Goal: Check status

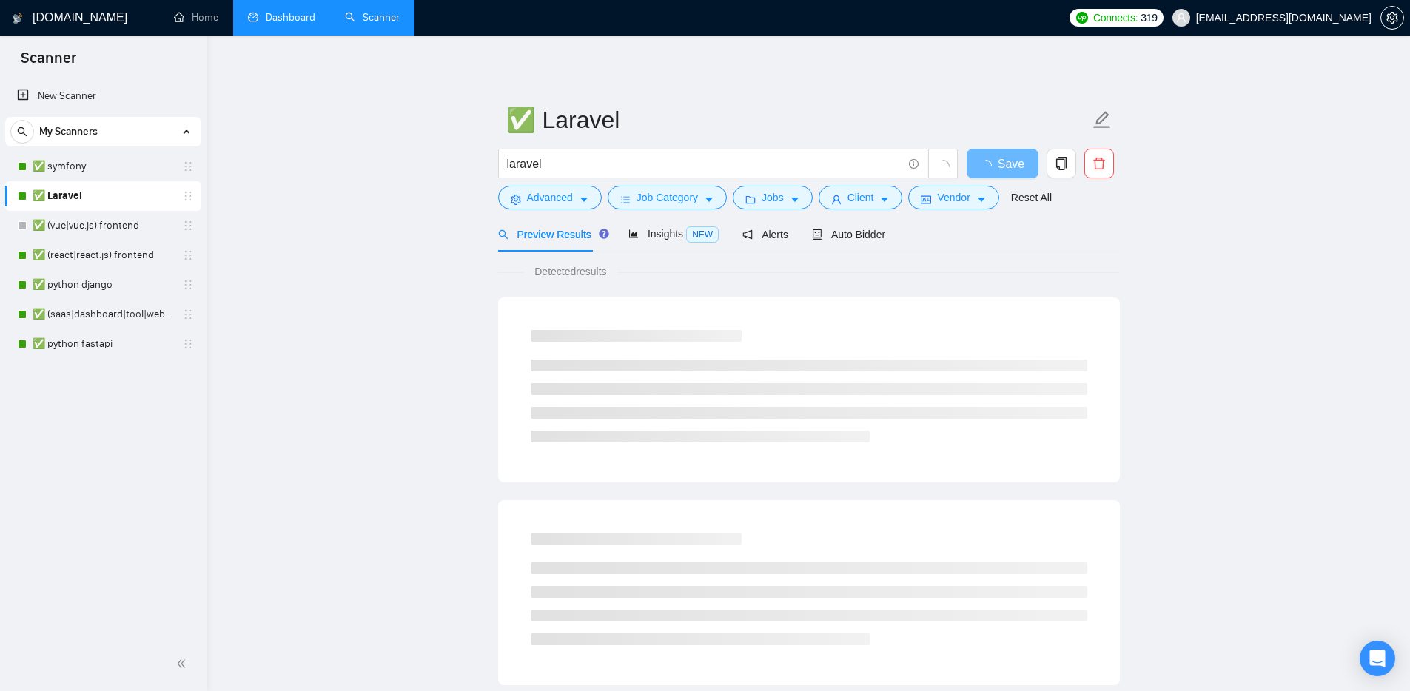
click at [302, 19] on link "Dashboard" at bounding box center [281, 17] width 67 height 13
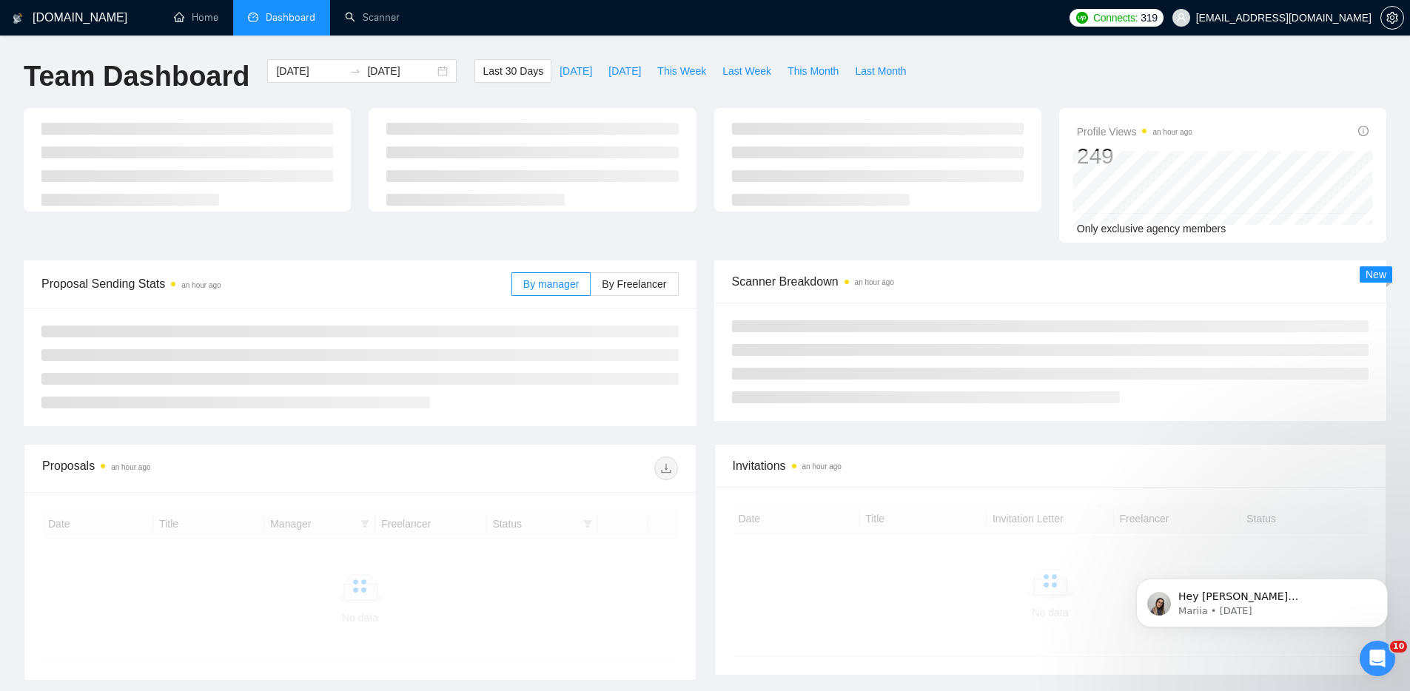
click at [986, 71] on div "Team Dashboard [DATE] [DATE] Last 30 Days [DATE] [DATE] This Week Last Week Thi…" at bounding box center [705, 83] width 1381 height 49
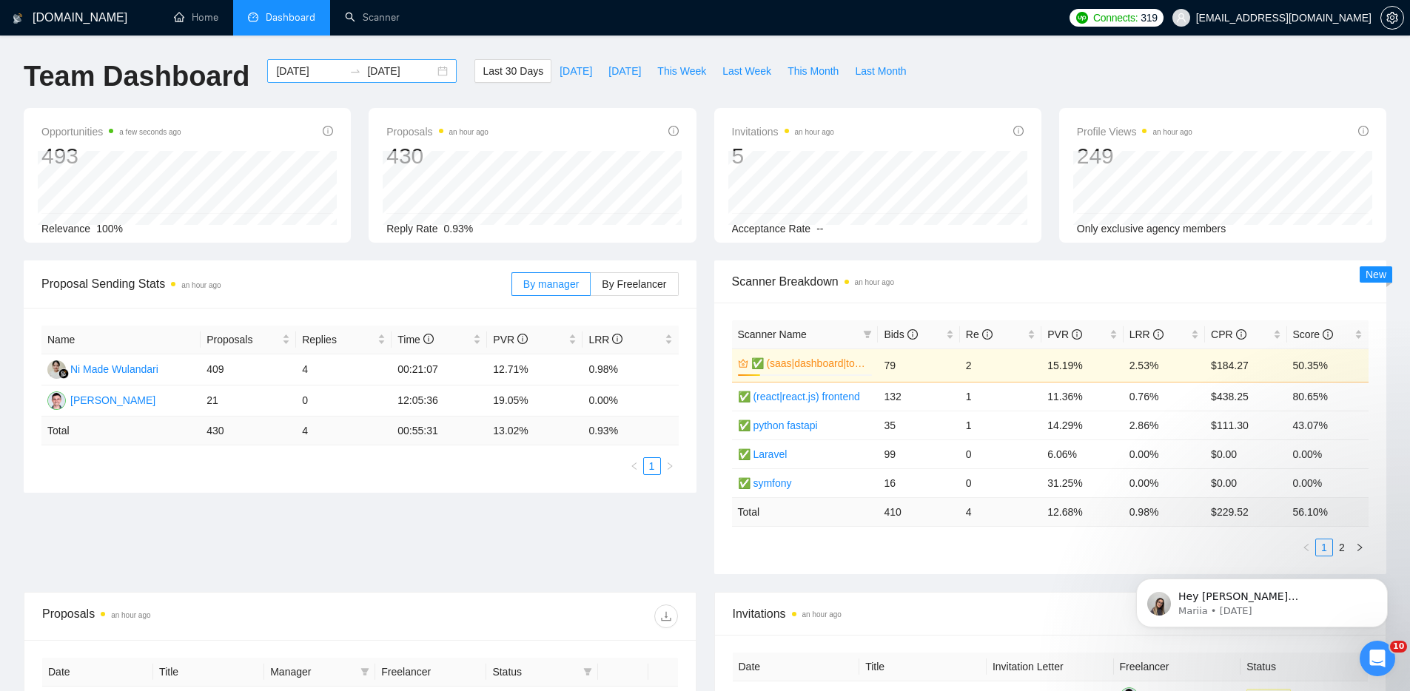
click at [398, 73] on input "[DATE]" at bounding box center [400, 71] width 67 height 16
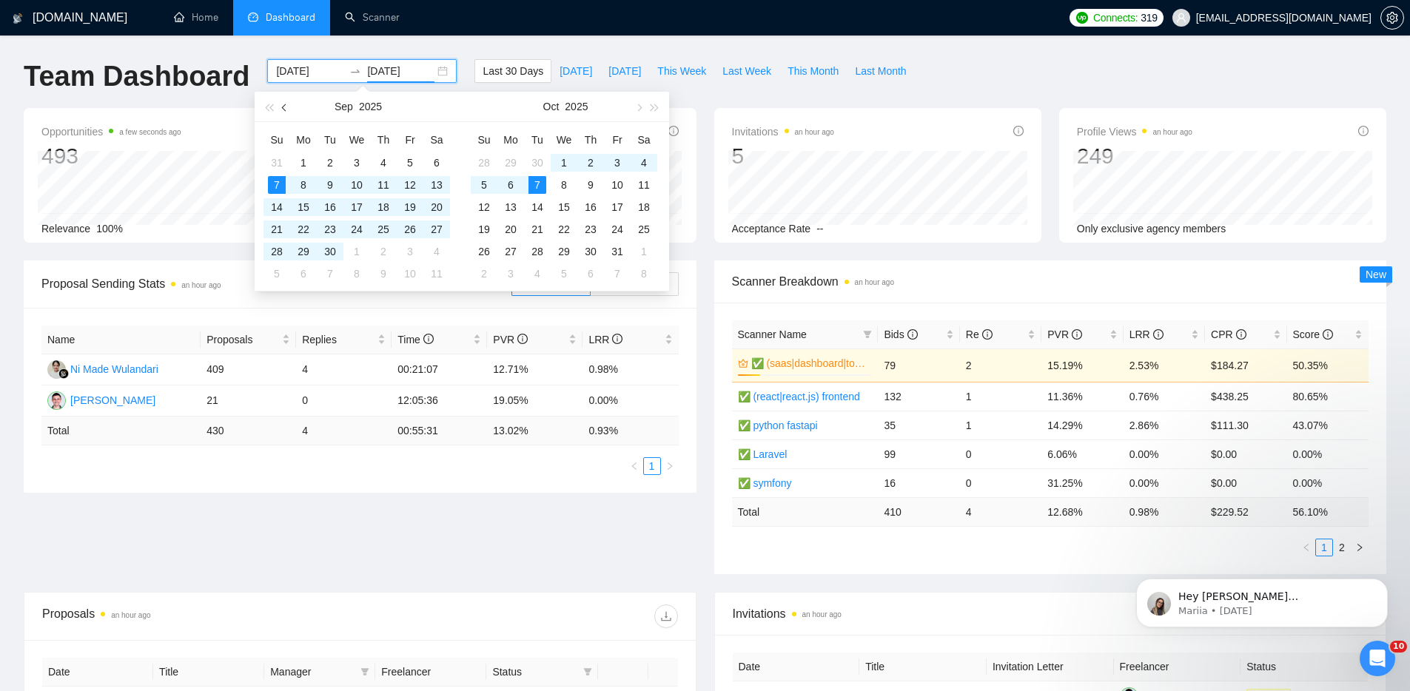
click at [289, 113] on button "button" at bounding box center [285, 107] width 16 height 30
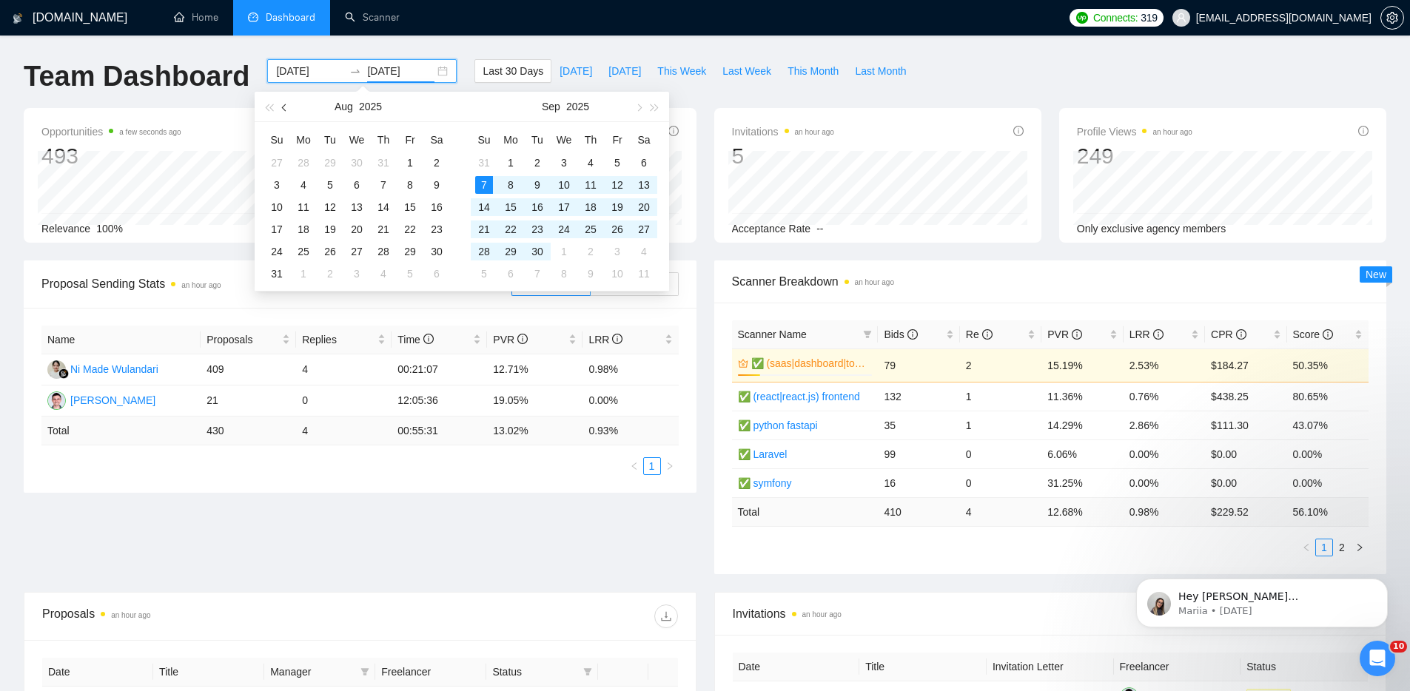
click at [289, 113] on button "button" at bounding box center [285, 107] width 16 height 30
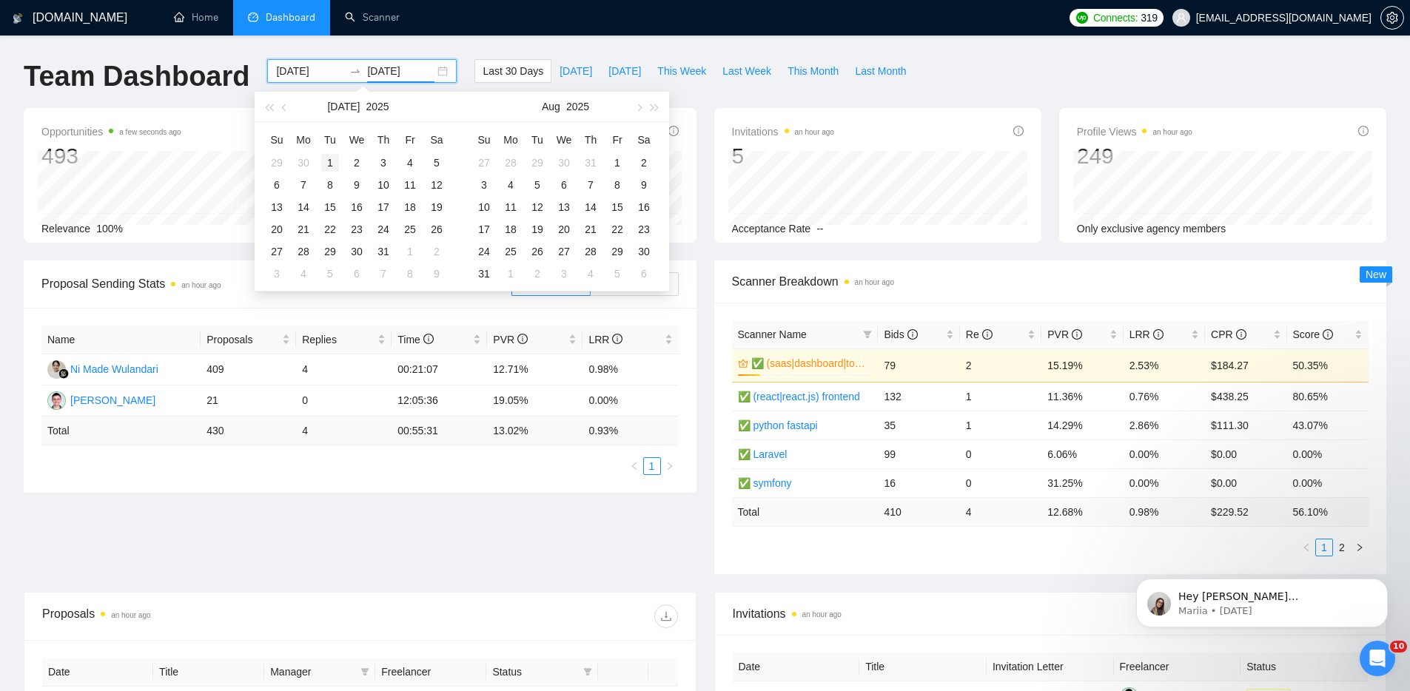
type input "[DATE]"
click at [332, 161] on div "1" at bounding box center [330, 163] width 18 height 18
click at [529, 163] on table "Su Mo Tu We Th Fr Sa 28 29 30 1 2 3 4 5 6 7 8 9 10 11 12 13 14 15 16 17 18 19 2…" at bounding box center [564, 206] width 187 height 157
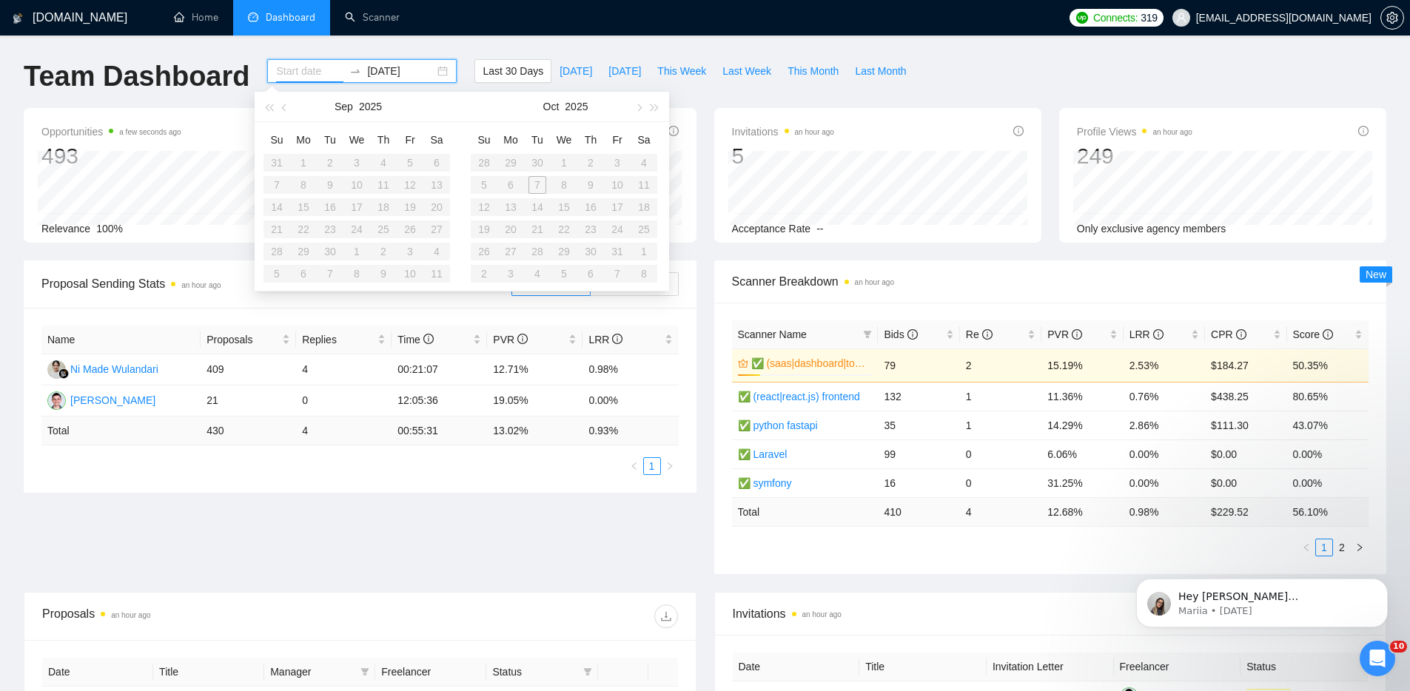
type input "[DATE]"
click at [306, 83] on div "[DATE] [DATE]" at bounding box center [361, 83] width 207 height 49
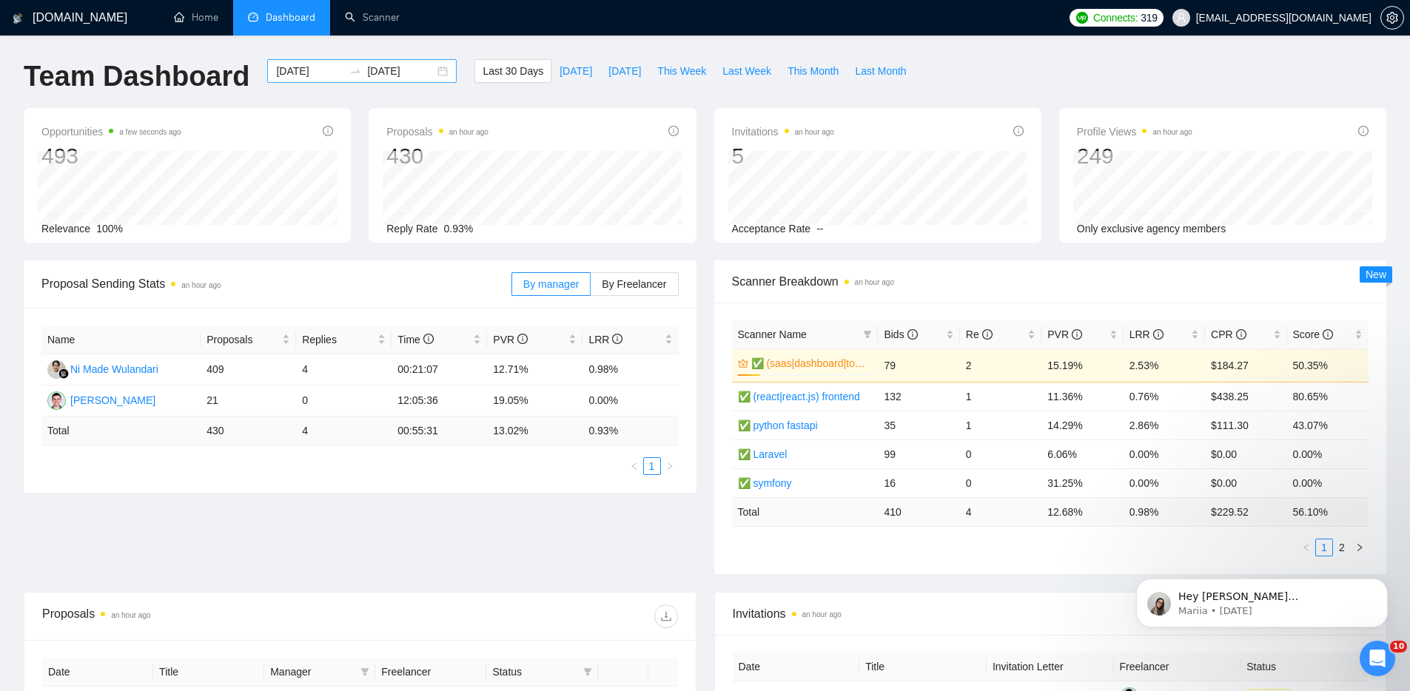
click at [290, 71] on input "[DATE]" at bounding box center [309, 71] width 67 height 16
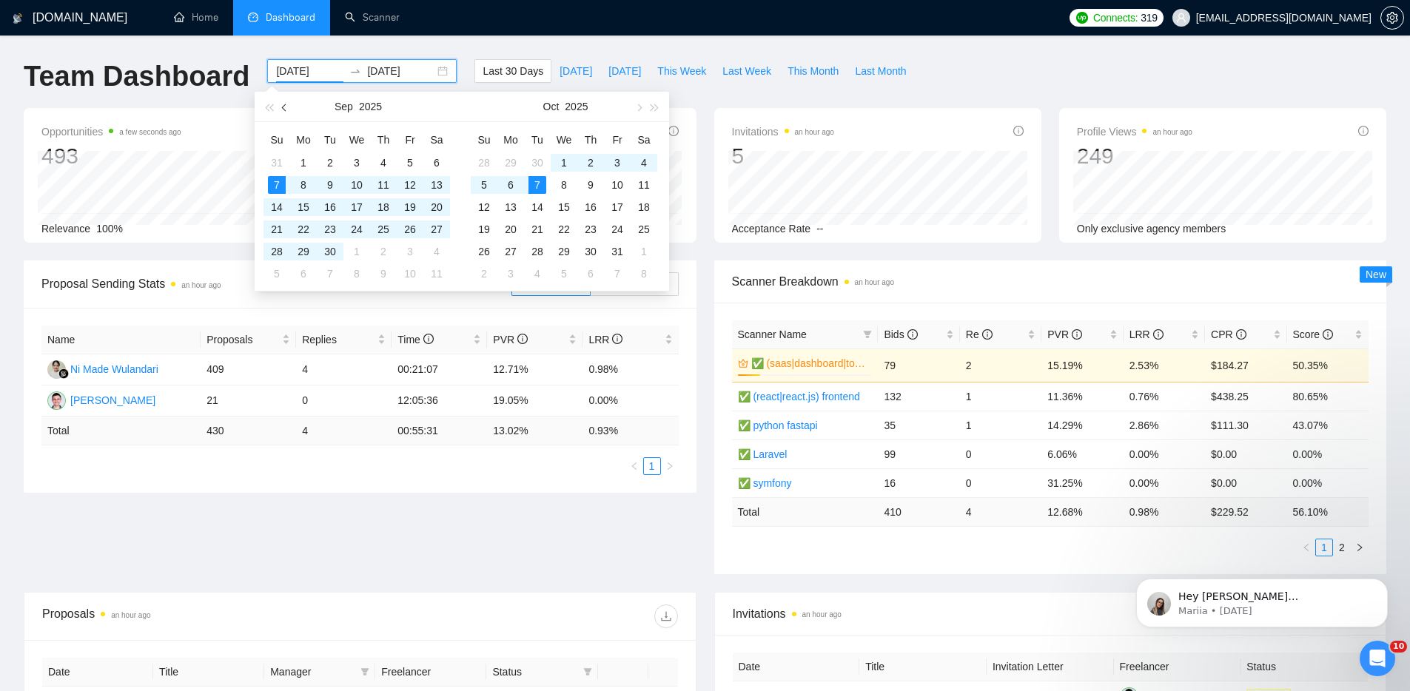
click at [283, 109] on span "button" at bounding box center [285, 107] width 7 height 7
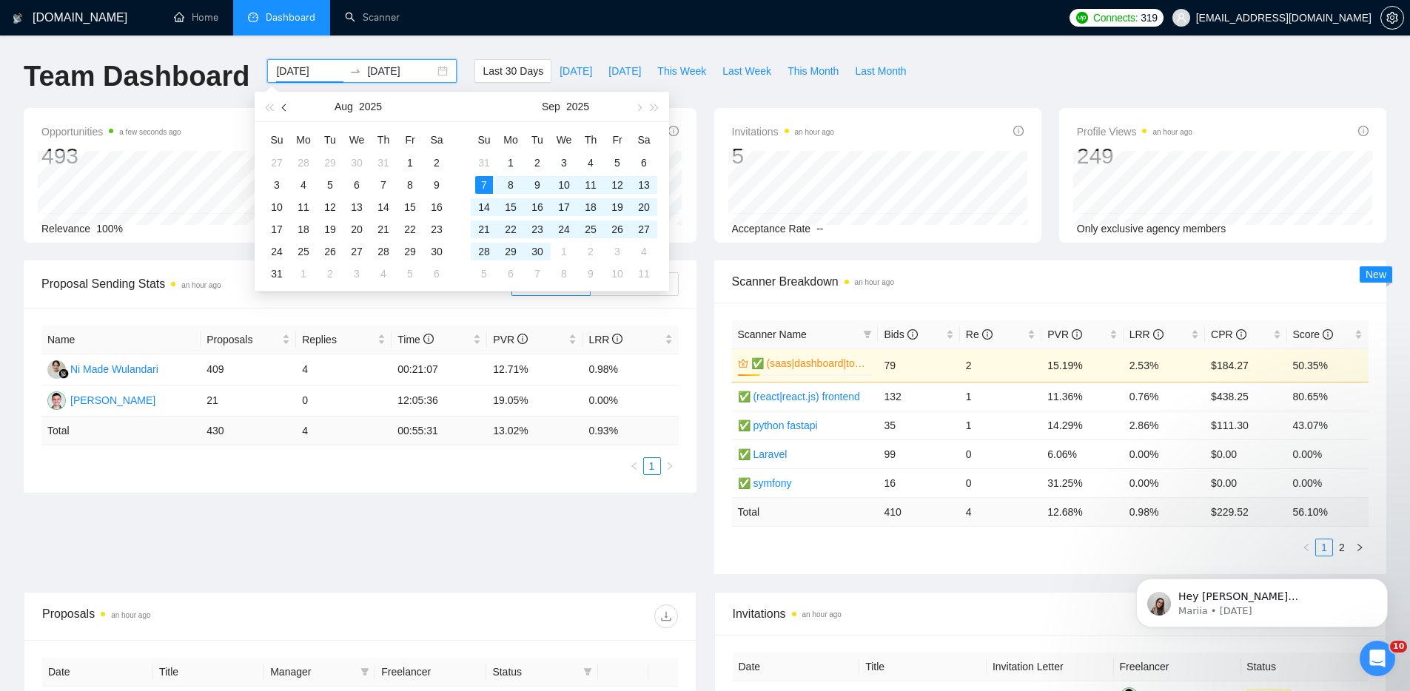
click at [283, 109] on span "button" at bounding box center [285, 107] width 7 height 7
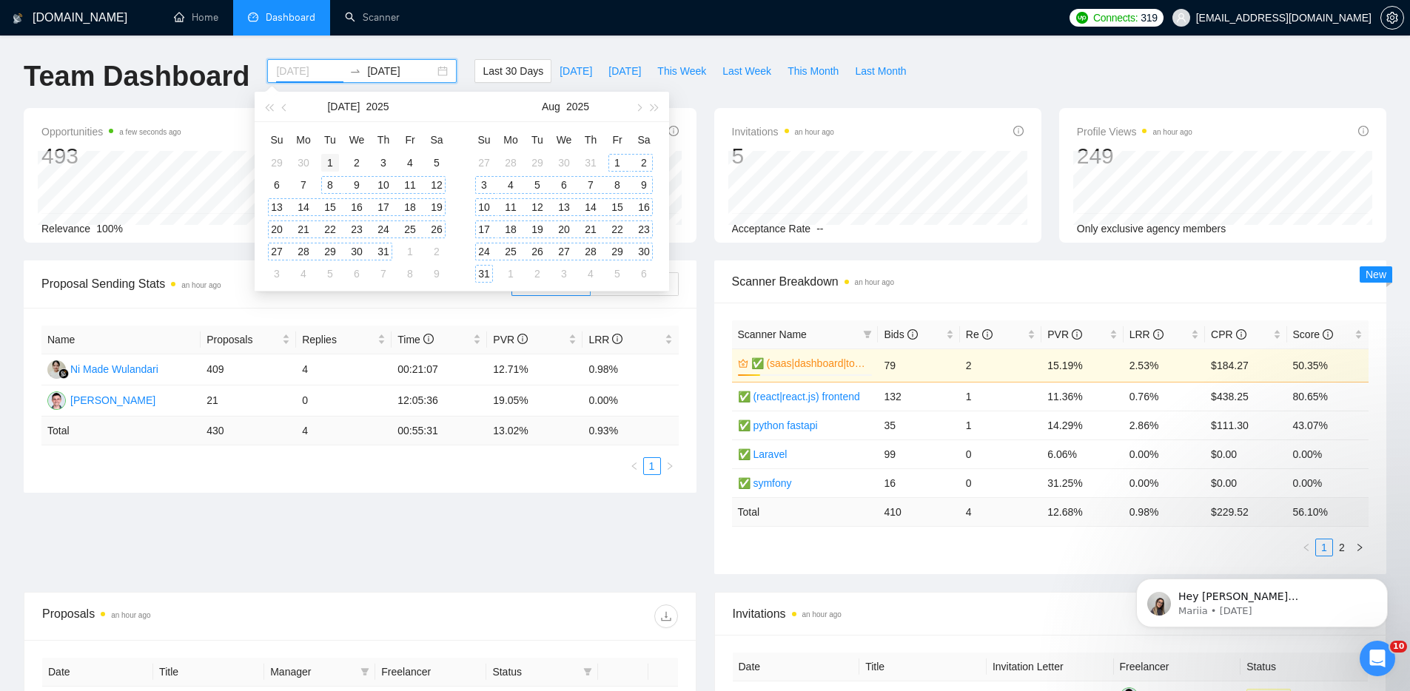
type input "[DATE]"
click at [335, 166] on div "1" at bounding box center [330, 163] width 18 height 18
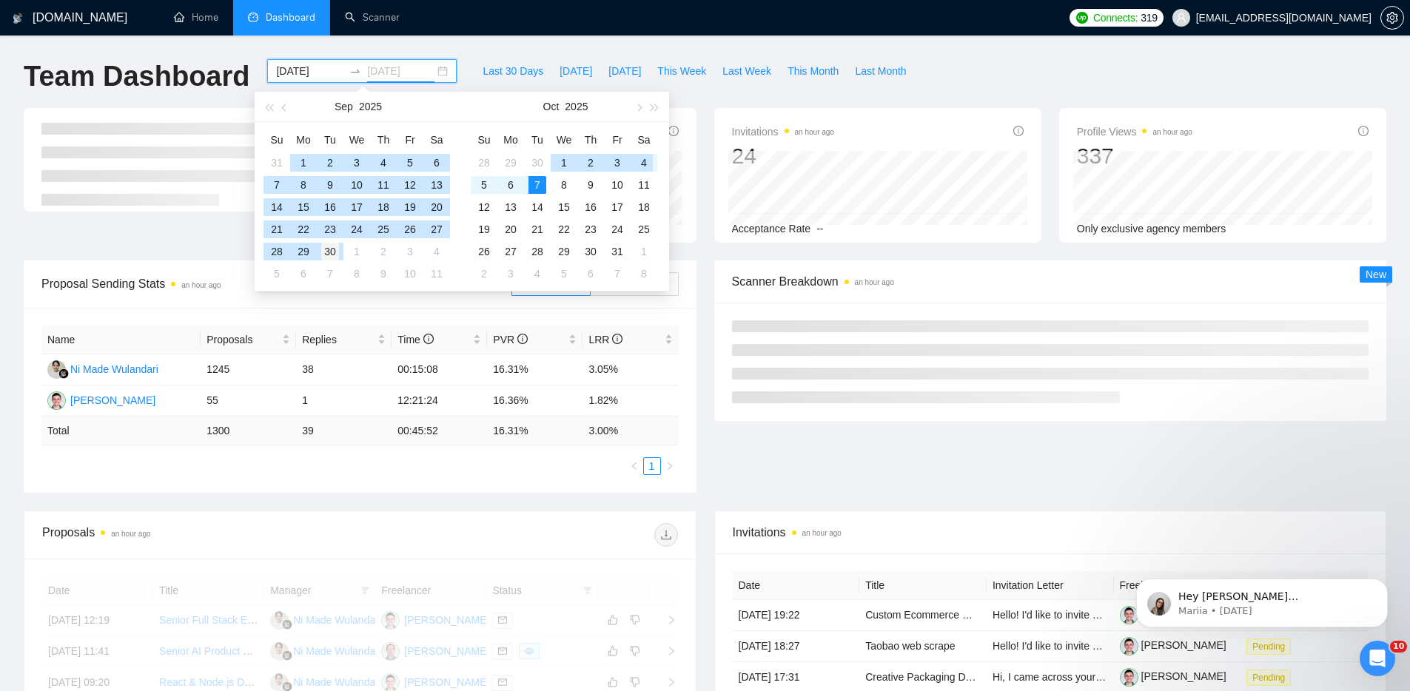
type input "[DATE]"
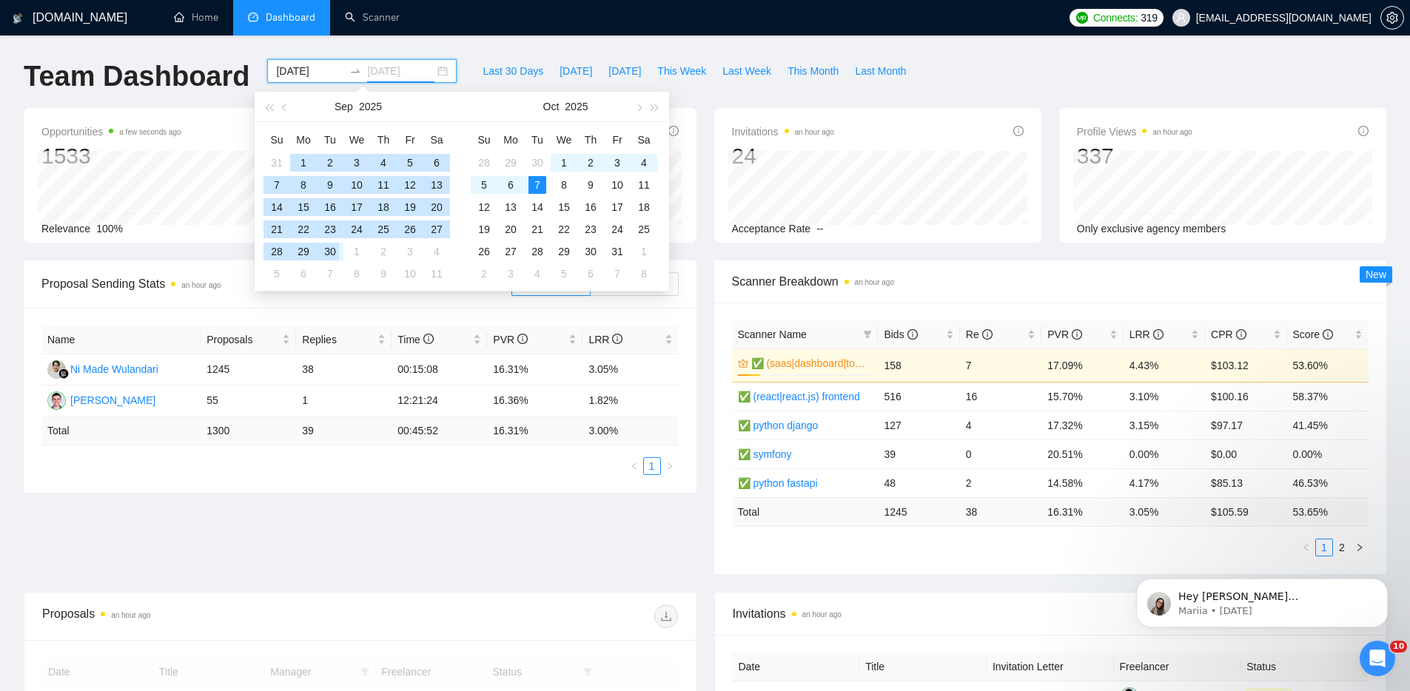
click at [336, 254] on div "30" at bounding box center [330, 252] width 18 height 18
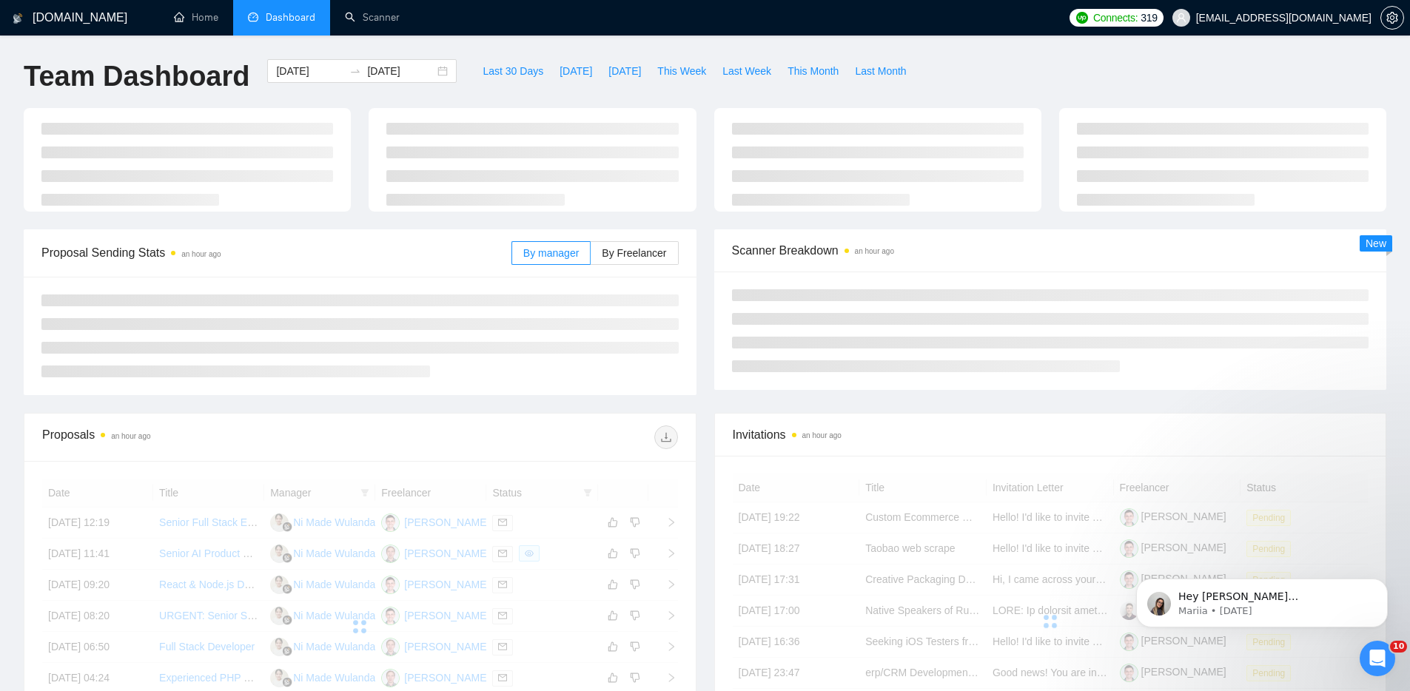
click at [446, 36] on div "[DOMAIN_NAME] Home Dashboard Scanner Connects: 319 [EMAIL_ADDRESS][DOMAIN_NAME]…" at bounding box center [705, 499] width 1410 height 999
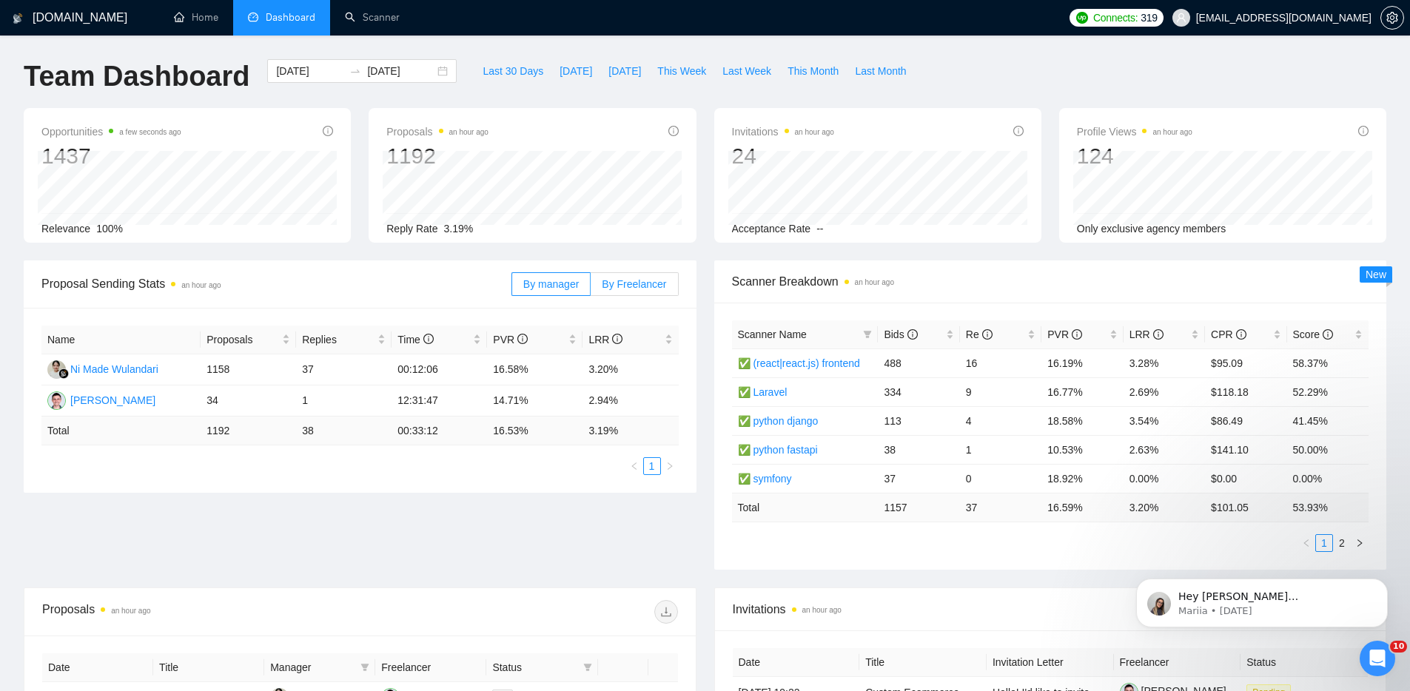
click at [623, 278] on span "By Freelancer" at bounding box center [634, 284] width 64 height 12
click at [591, 288] on input "By Freelancer" at bounding box center [591, 288] width 0 height 0
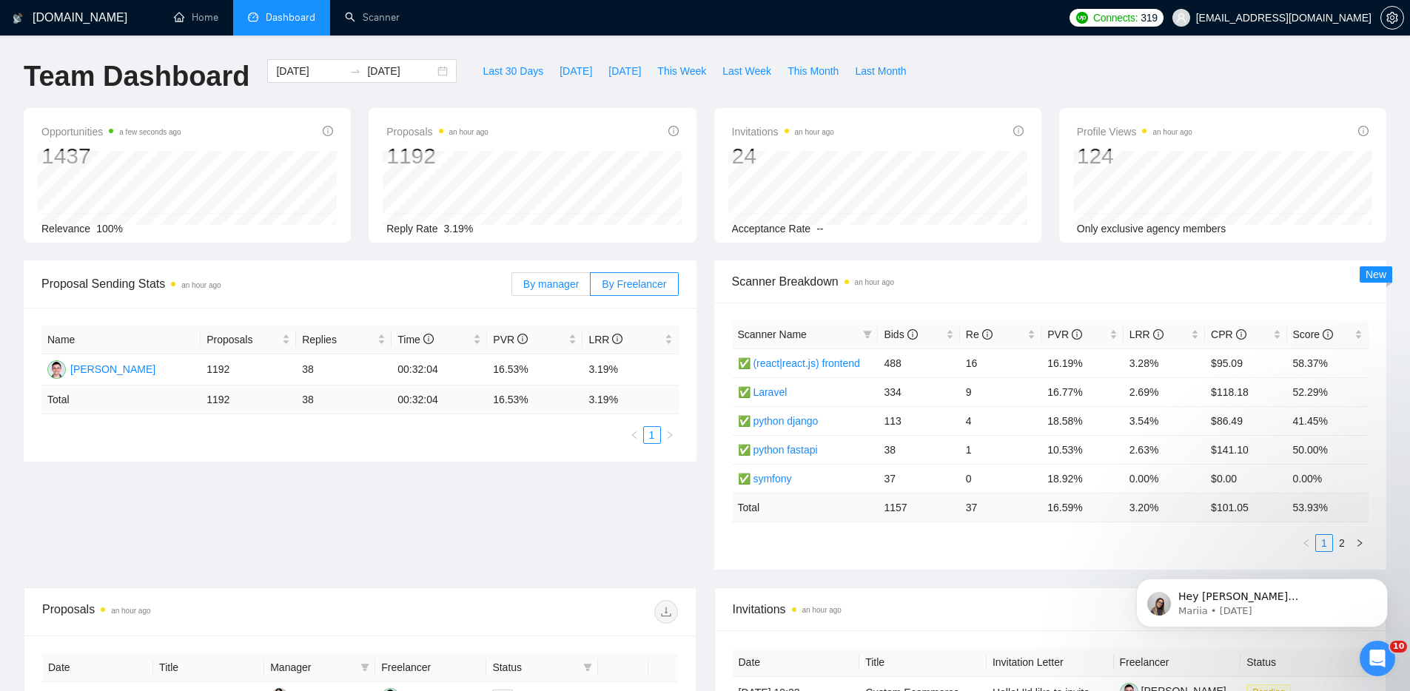
click at [538, 278] on span "By manager" at bounding box center [551, 284] width 56 height 12
click at [512, 288] on input "By manager" at bounding box center [512, 288] width 0 height 0
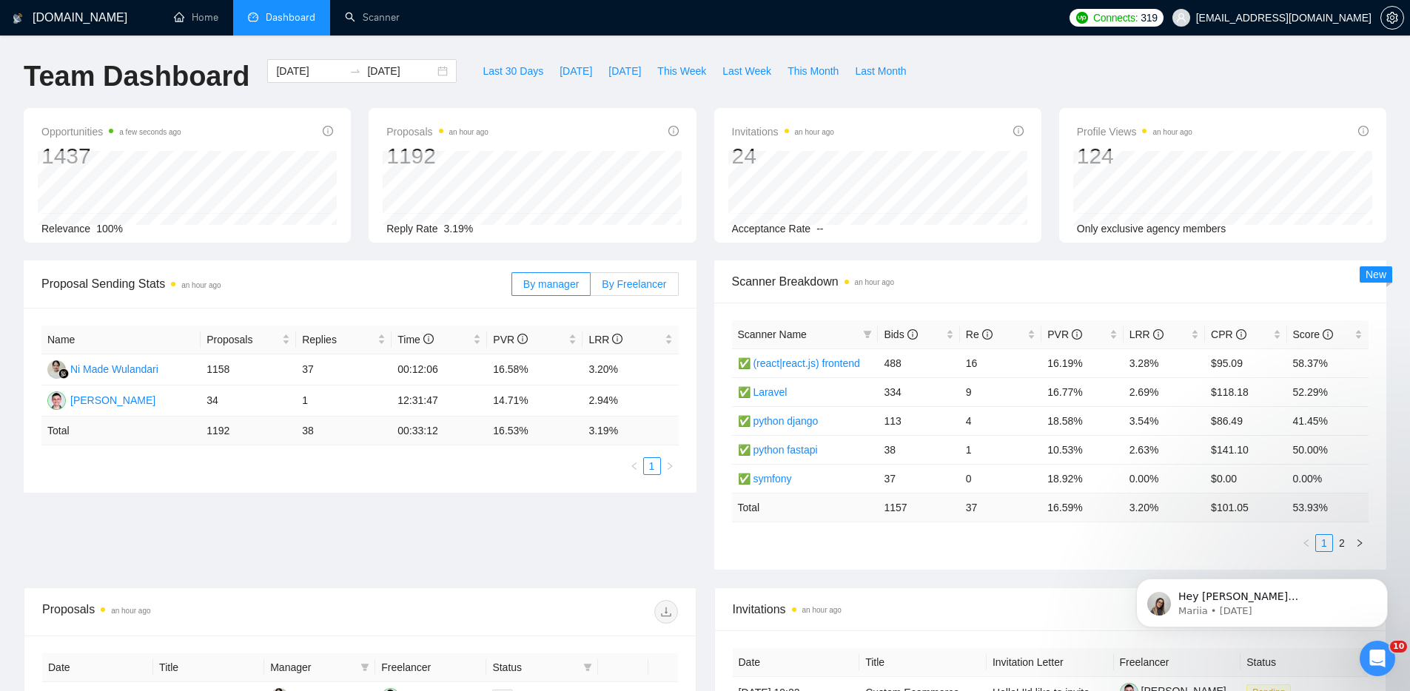
click at [609, 279] on span "By Freelancer" at bounding box center [634, 284] width 64 height 12
click at [591, 288] on input "By Freelancer" at bounding box center [591, 288] width 0 height 0
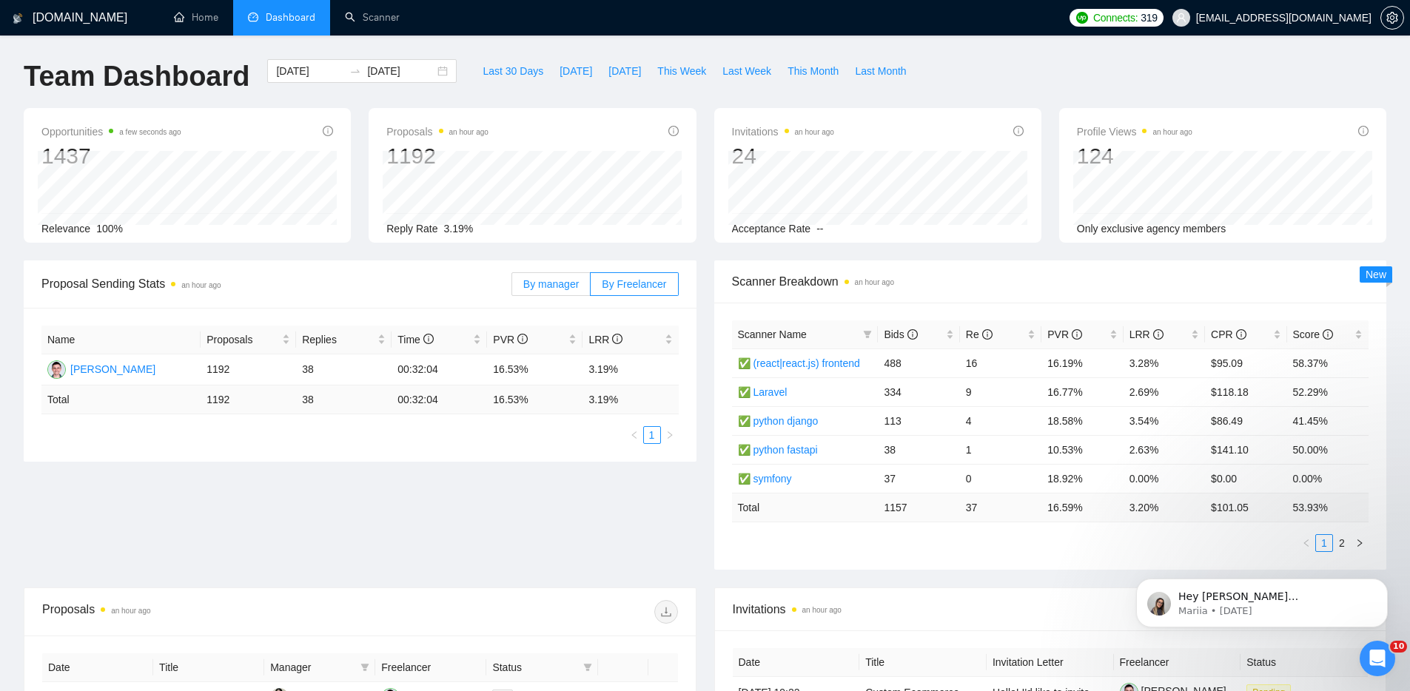
click at [575, 279] on span "By manager" at bounding box center [551, 284] width 56 height 12
click at [512, 288] on input "By manager" at bounding box center [512, 288] width 0 height 0
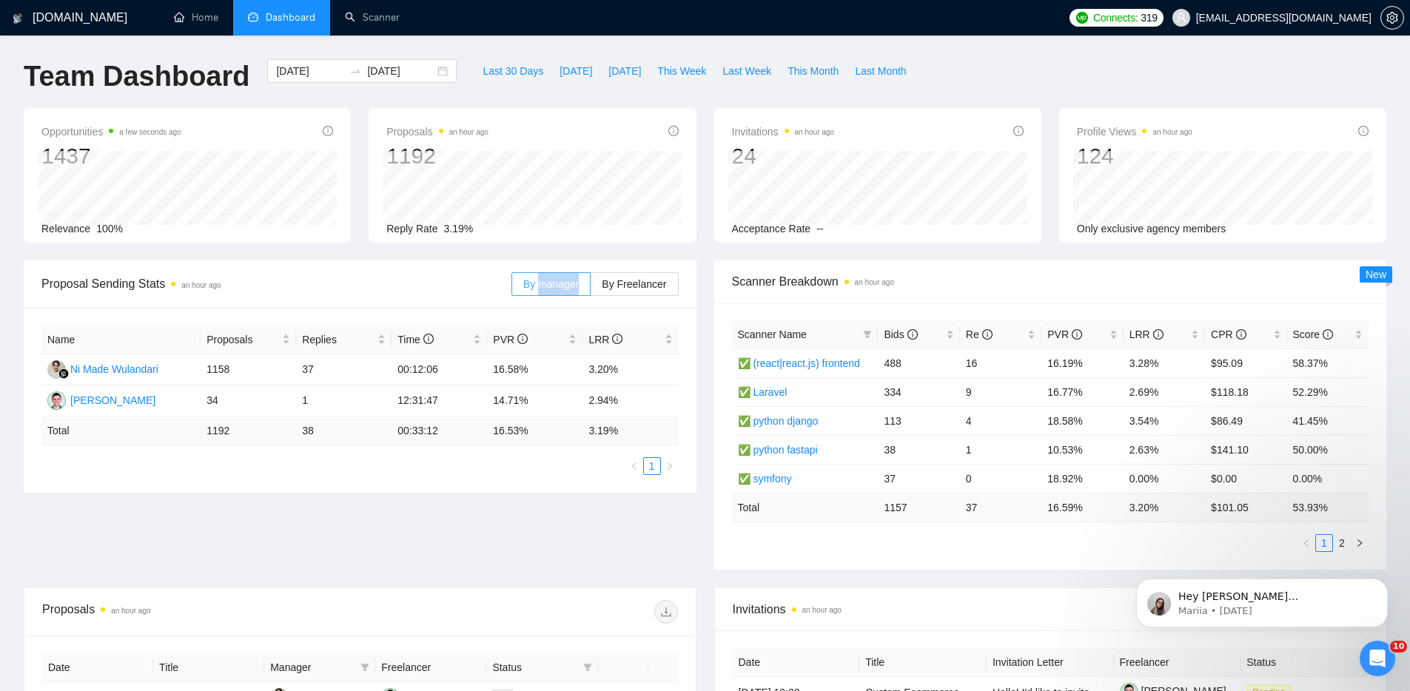
click at [575, 279] on span "By manager" at bounding box center [551, 284] width 56 height 12
click at [512, 288] on input "By manager" at bounding box center [512, 288] width 0 height 0
click at [620, 280] on span "By Freelancer" at bounding box center [634, 284] width 64 height 12
click at [591, 288] on input "By Freelancer" at bounding box center [591, 288] width 0 height 0
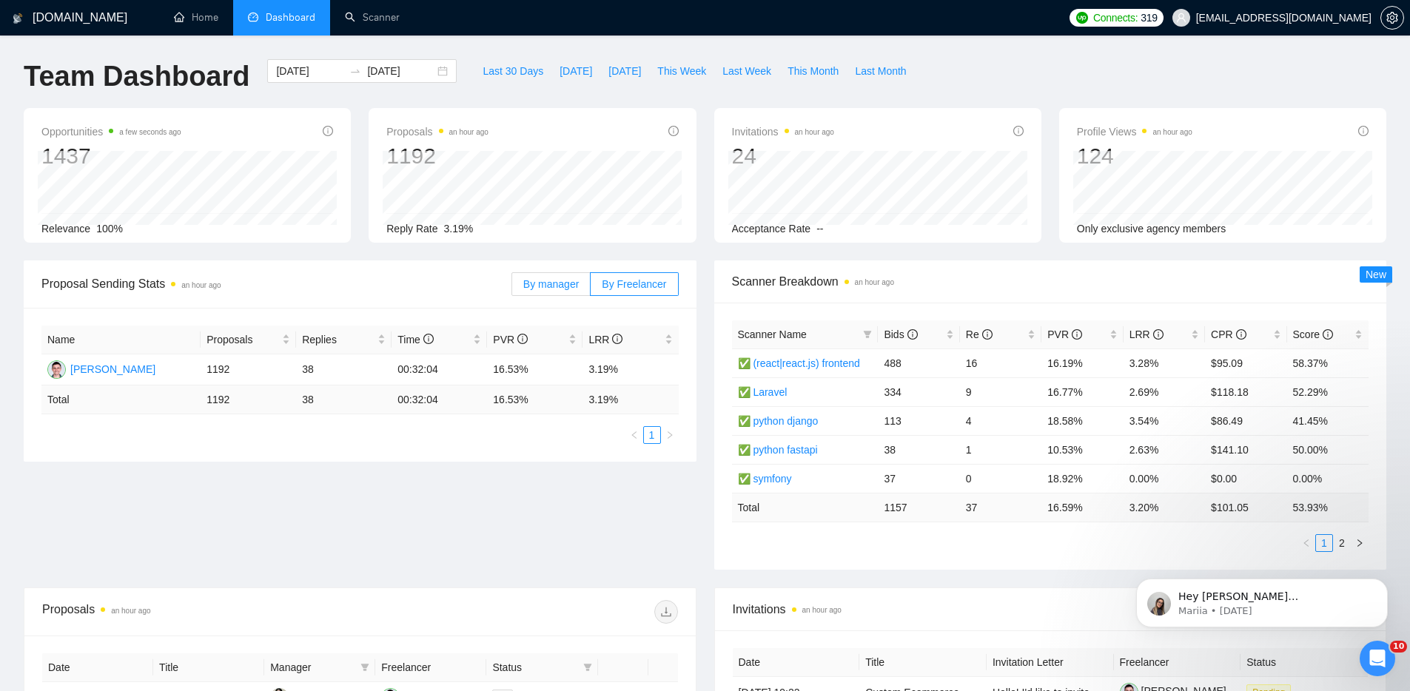
click at [540, 284] on span "By manager" at bounding box center [551, 284] width 56 height 12
click at [512, 288] on input "By manager" at bounding box center [512, 288] width 0 height 0
